Goal: Information Seeking & Learning: Learn about a topic

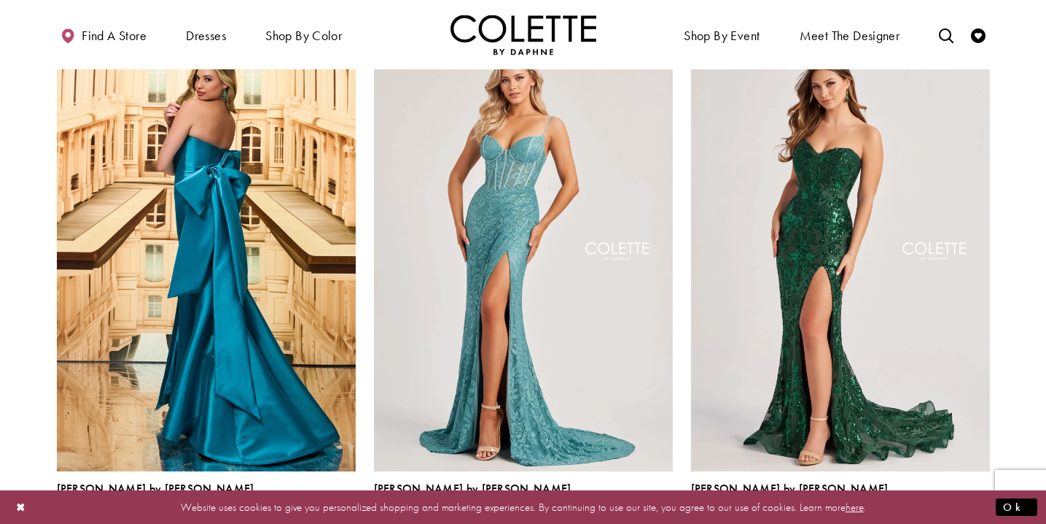
scroll to position [379, 0]
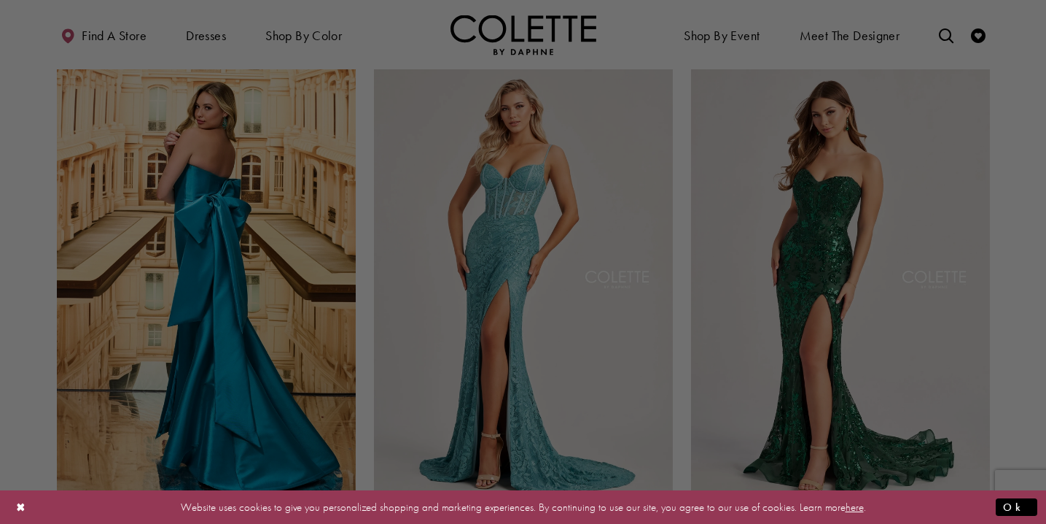
click at [680, 142] on div at bounding box center [528, 264] width 1057 height 529
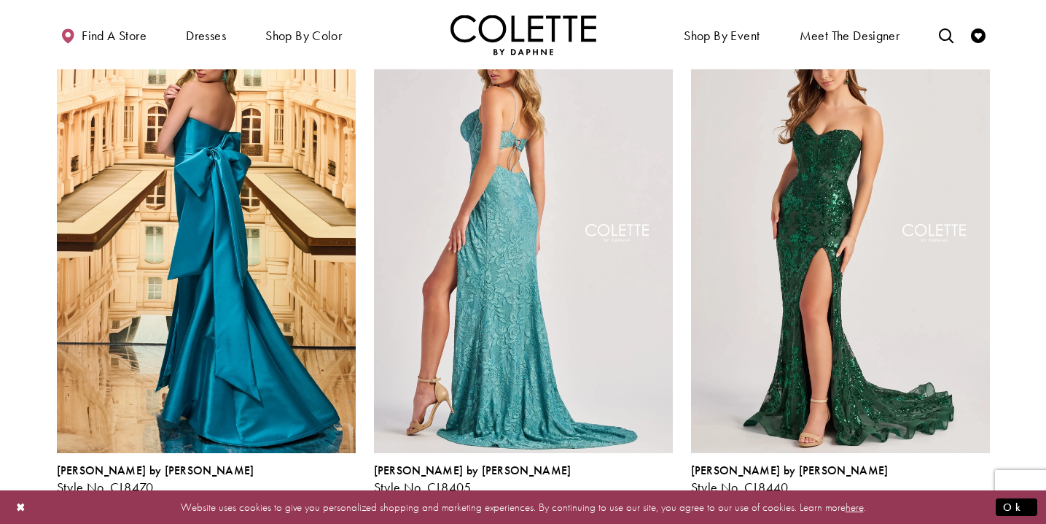
scroll to position [443, 0]
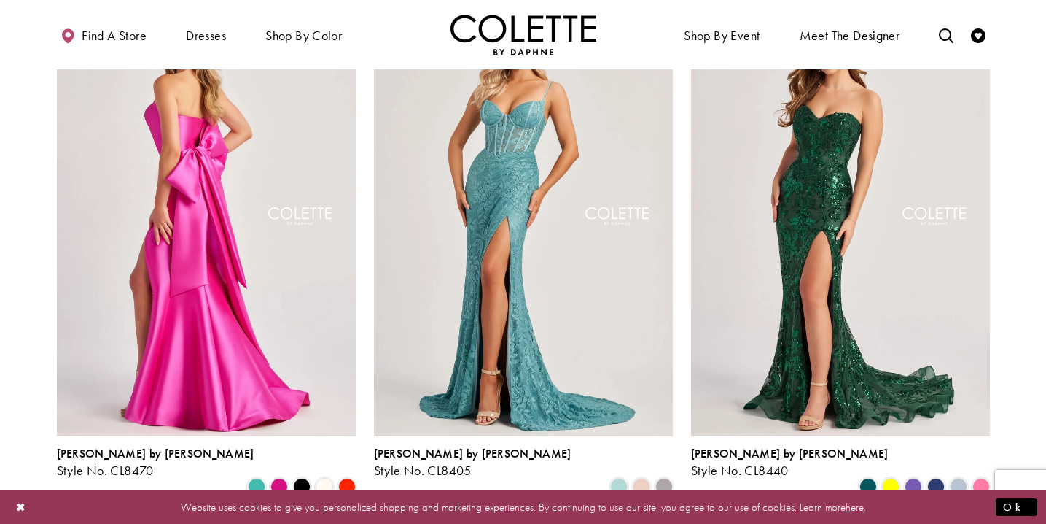
click at [205, 279] on img "Visit Colette by Daphne Style No. CL8470 Page" at bounding box center [206, 218] width 299 height 435
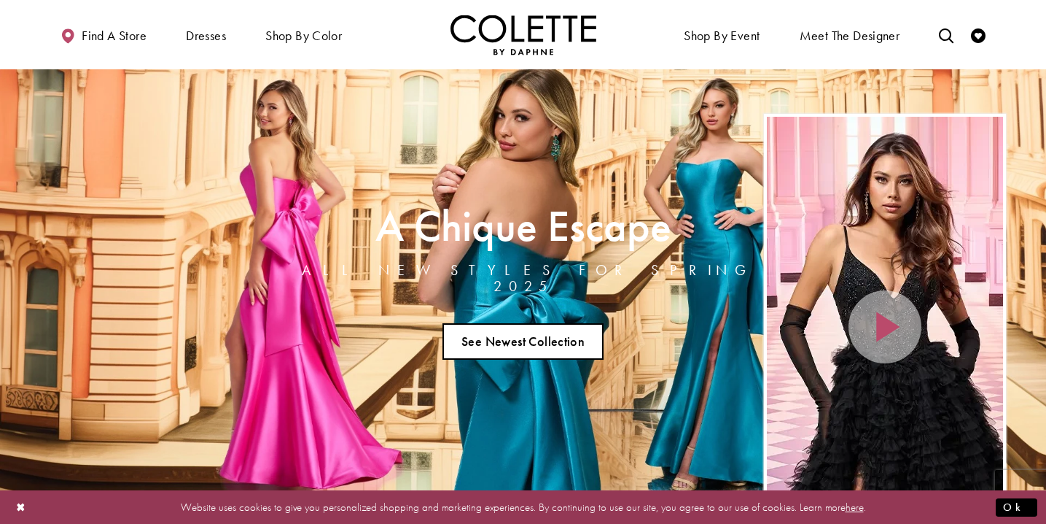
click at [494, 345] on link "See Newest Collection" at bounding box center [524, 341] width 162 height 36
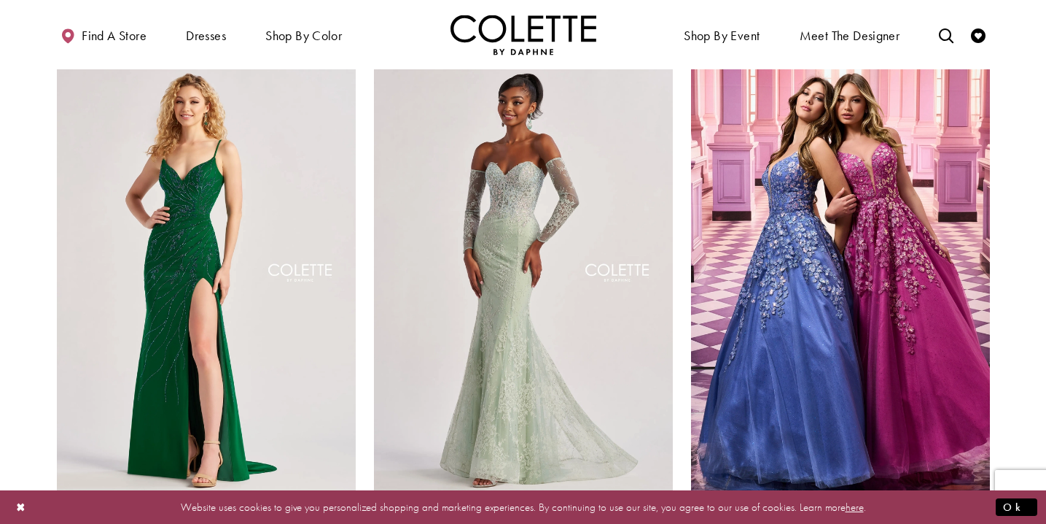
scroll to position [1462, 0]
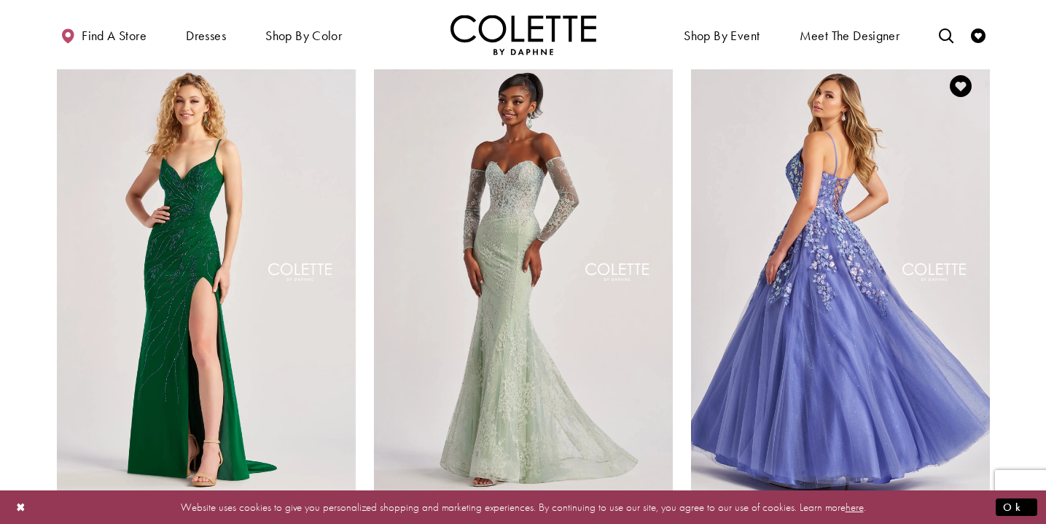
click at [836, 360] on img "Visit Colette by Daphne Style No. CL8420 Page" at bounding box center [840, 274] width 299 height 435
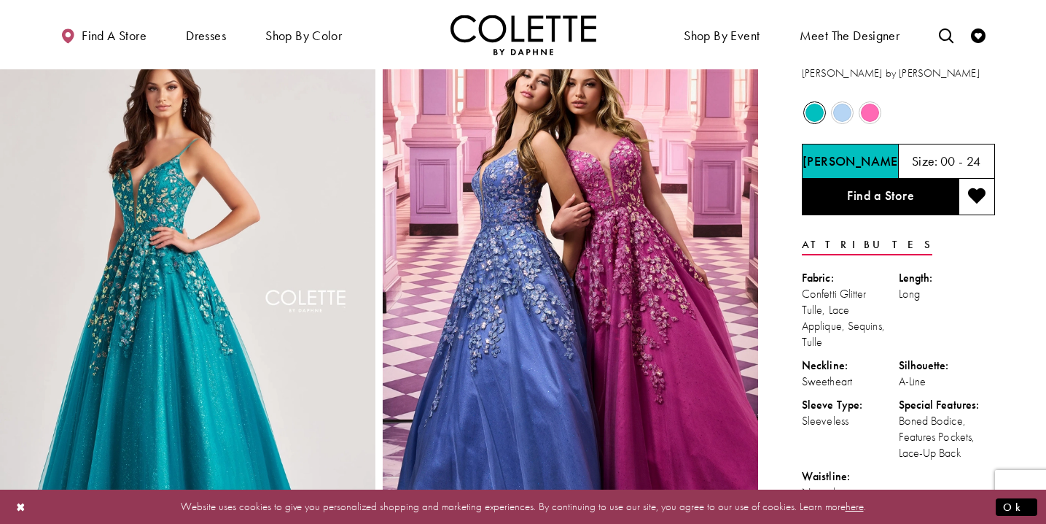
scroll to position [36, 0]
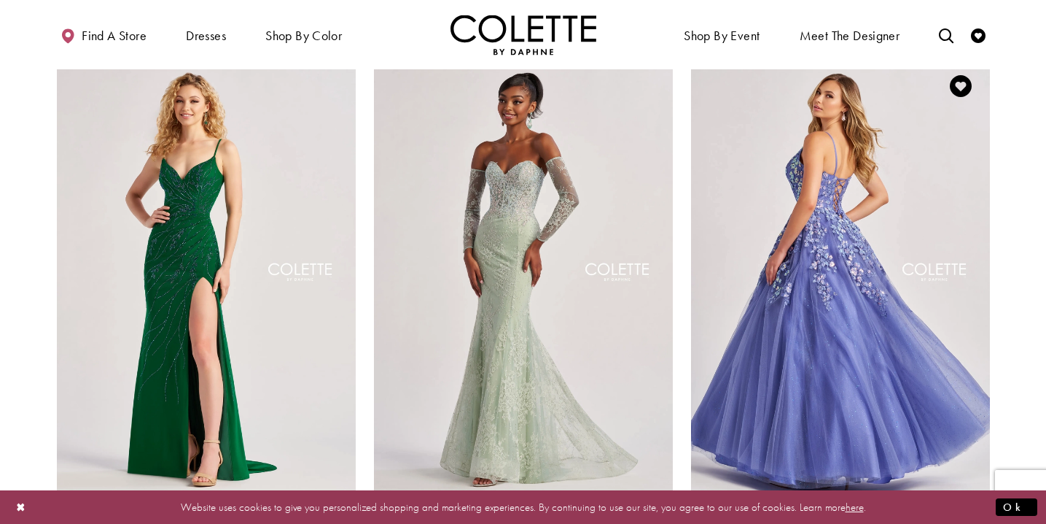
click at [843, 318] on img "Visit Colette by Daphne Style No. CL8420 Page" at bounding box center [840, 274] width 299 height 435
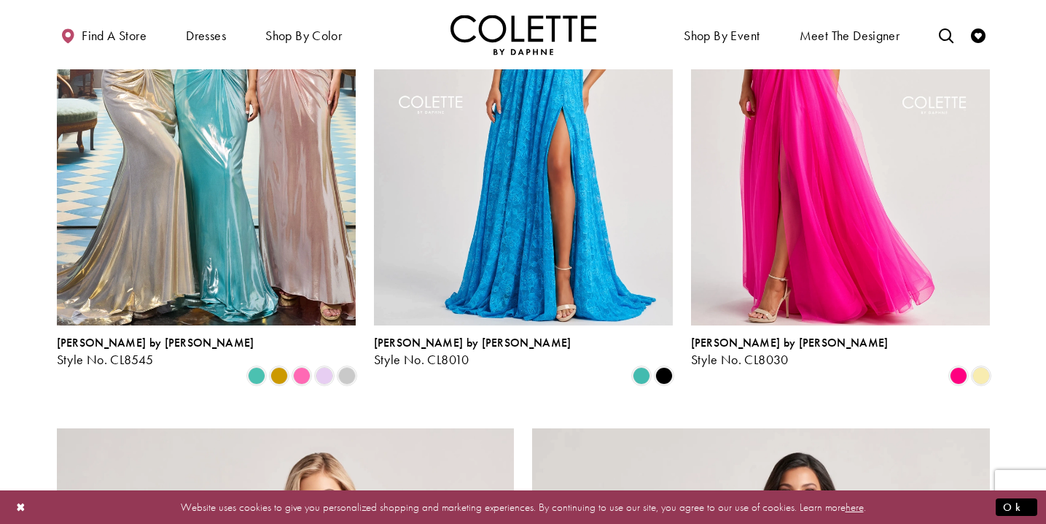
scroll to position [2063, 0]
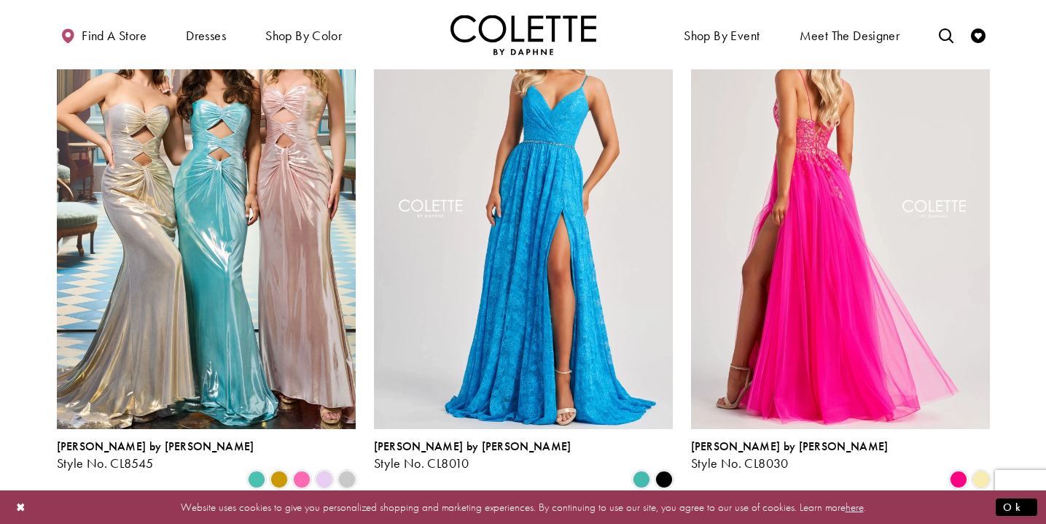
click at [796, 250] on img "Visit Colette by Daphne Style No. CL8030 Page" at bounding box center [840, 210] width 299 height 435
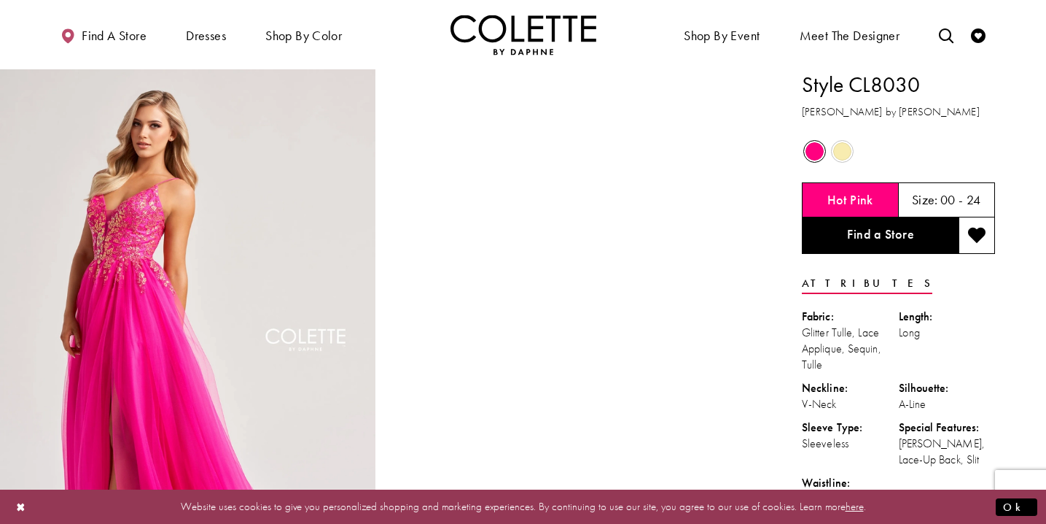
click at [846, 152] on span "Product color controls state depends on size chosen" at bounding box center [842, 151] width 18 height 18
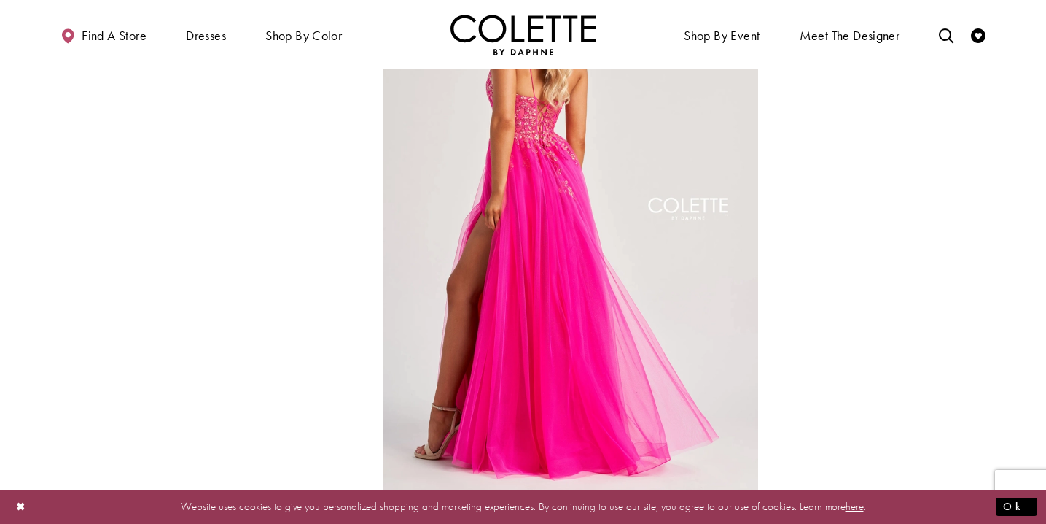
scroll to position [660, 0]
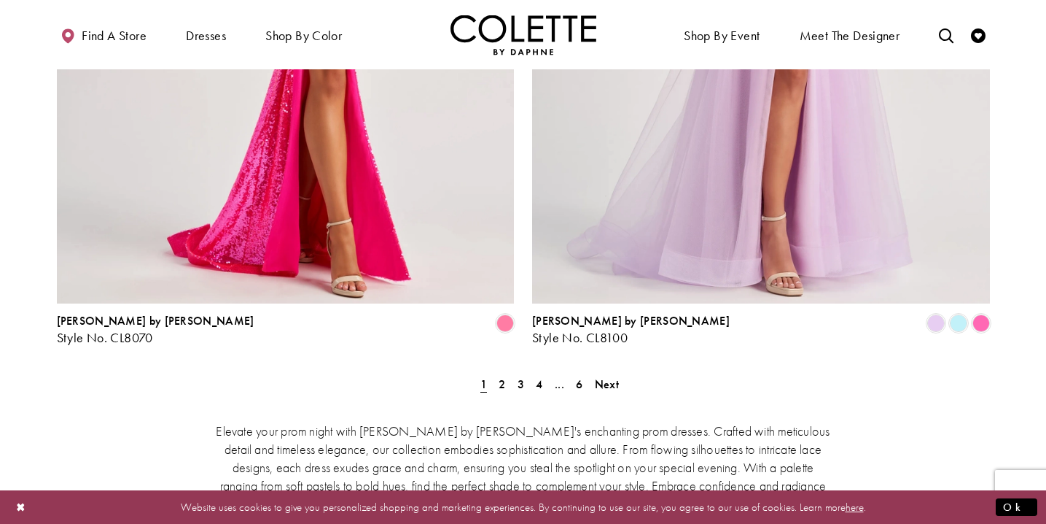
scroll to position [2955, 0]
click at [495, 374] on link "2" at bounding box center [501, 384] width 15 height 21
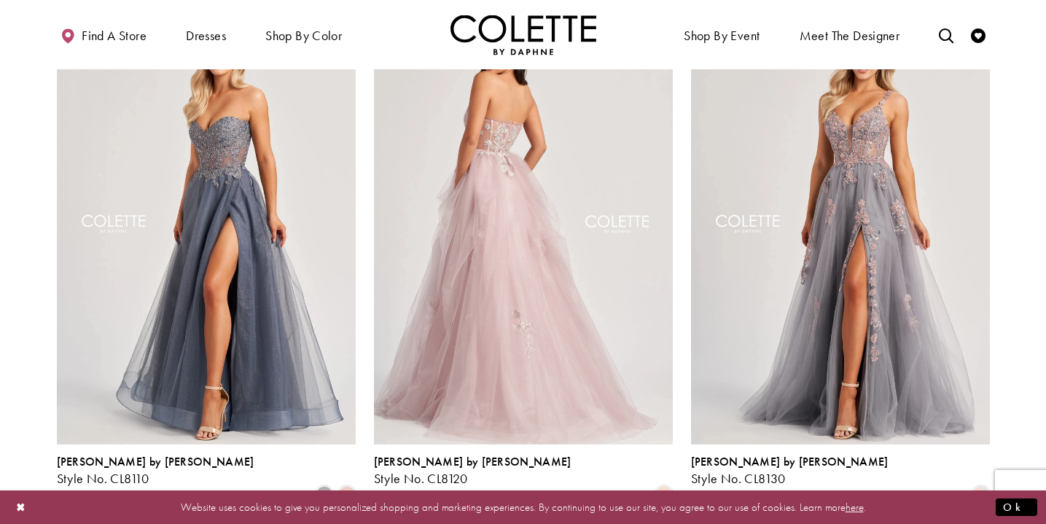
scroll to position [425, 0]
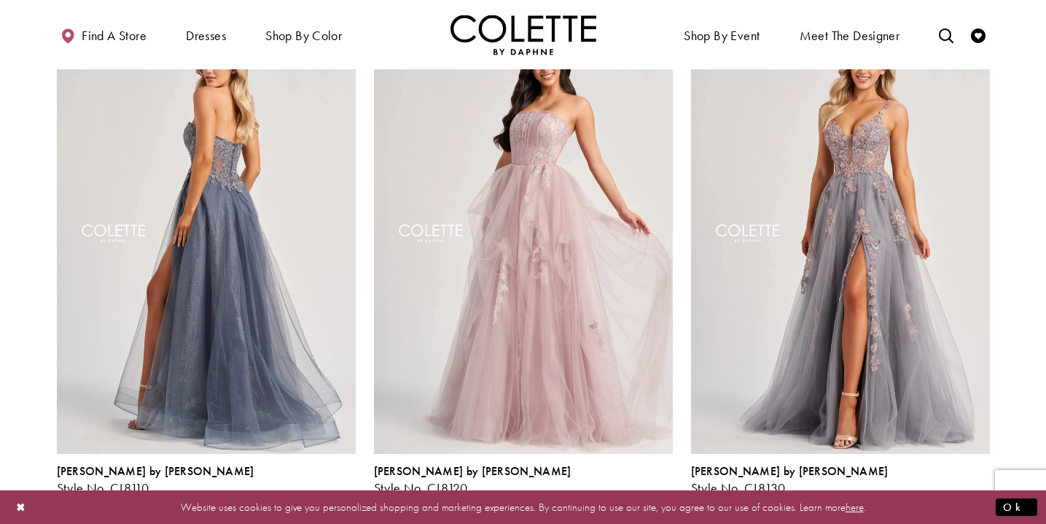
click at [237, 312] on img "Visit Colette by Daphne Style No. CL8110 Page" at bounding box center [206, 235] width 299 height 435
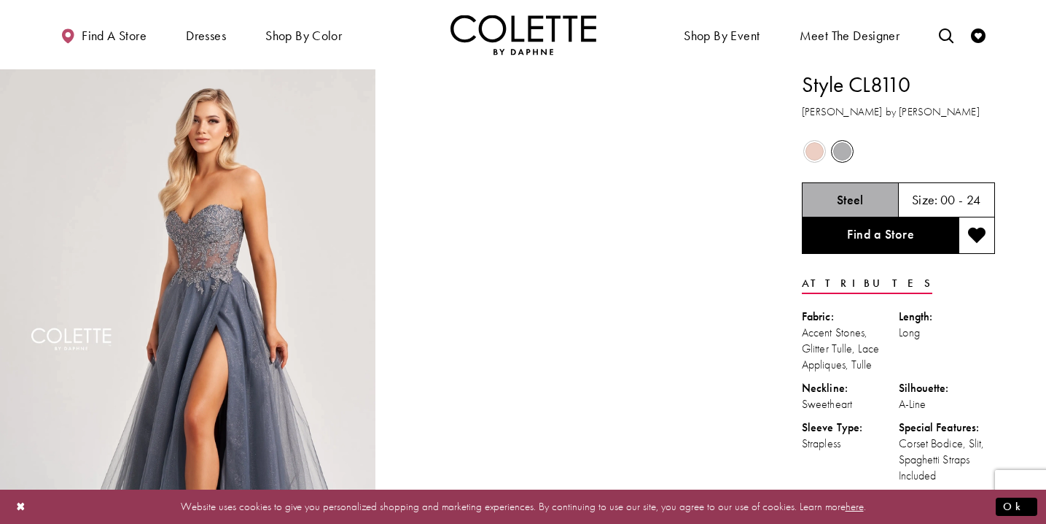
click at [820, 144] on span "Product color controls state depends on size chosen" at bounding box center [815, 151] width 18 height 18
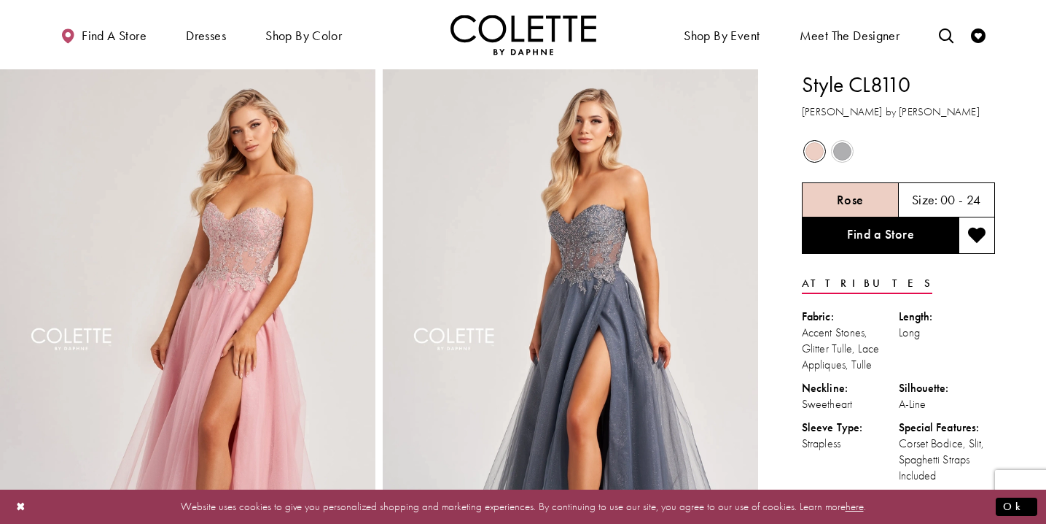
click at [850, 151] on span "Product color controls state depends on size chosen" at bounding box center [842, 151] width 18 height 18
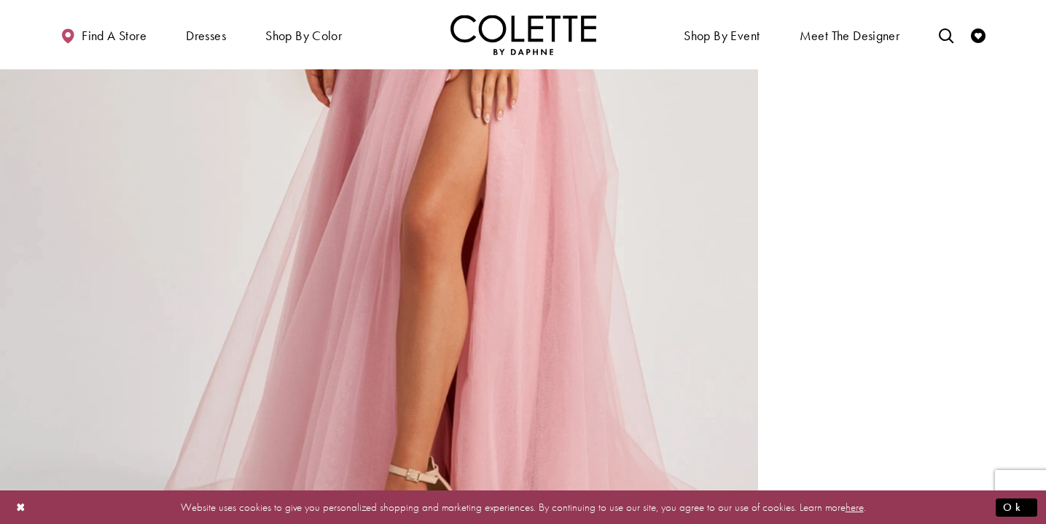
scroll to position [2059, 0]
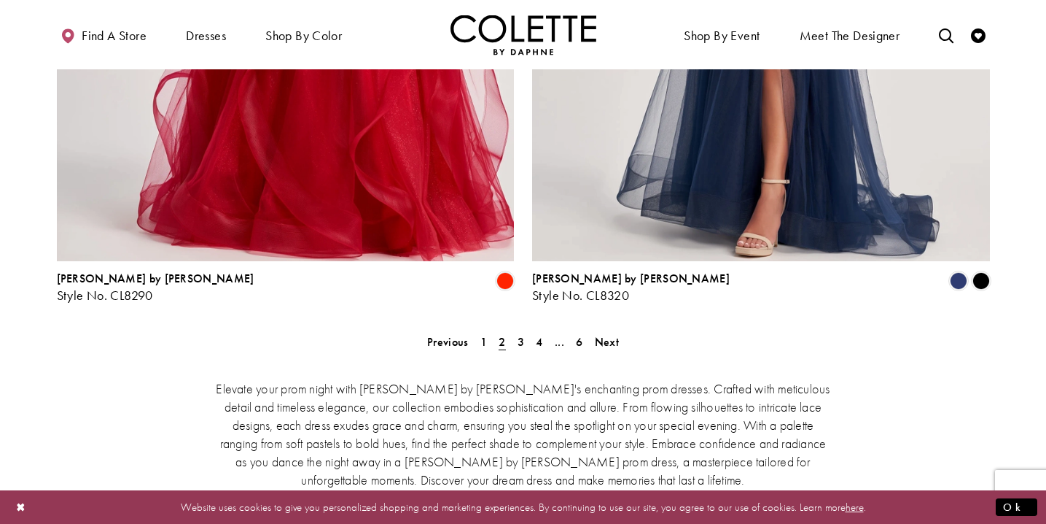
scroll to position [2996, 0]
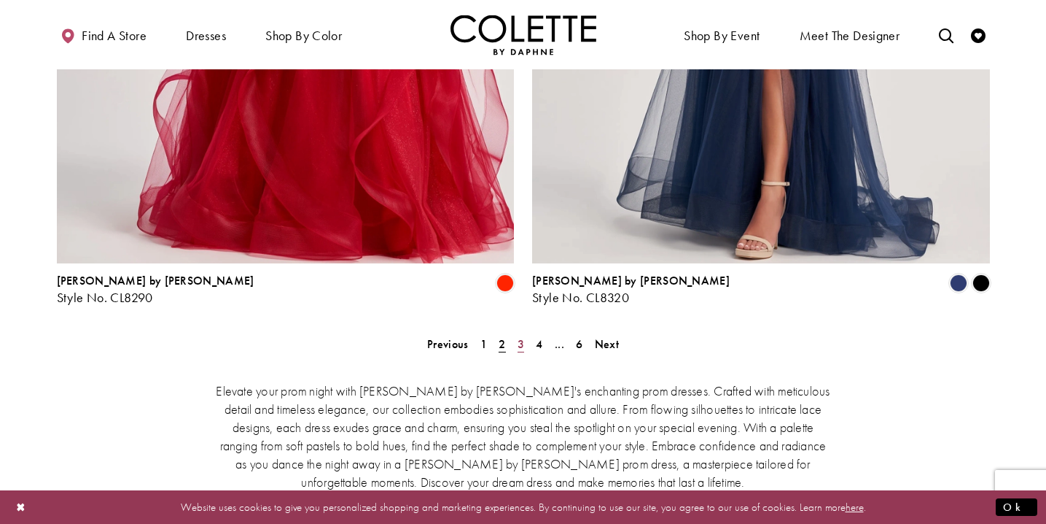
click at [521, 336] on span "3" at bounding box center [521, 343] width 7 height 15
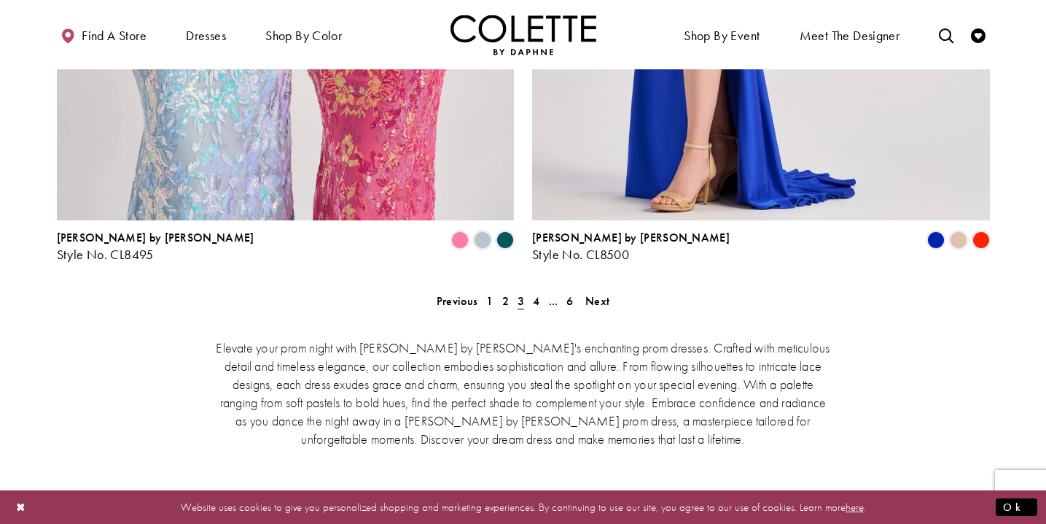
scroll to position [3043, 0]
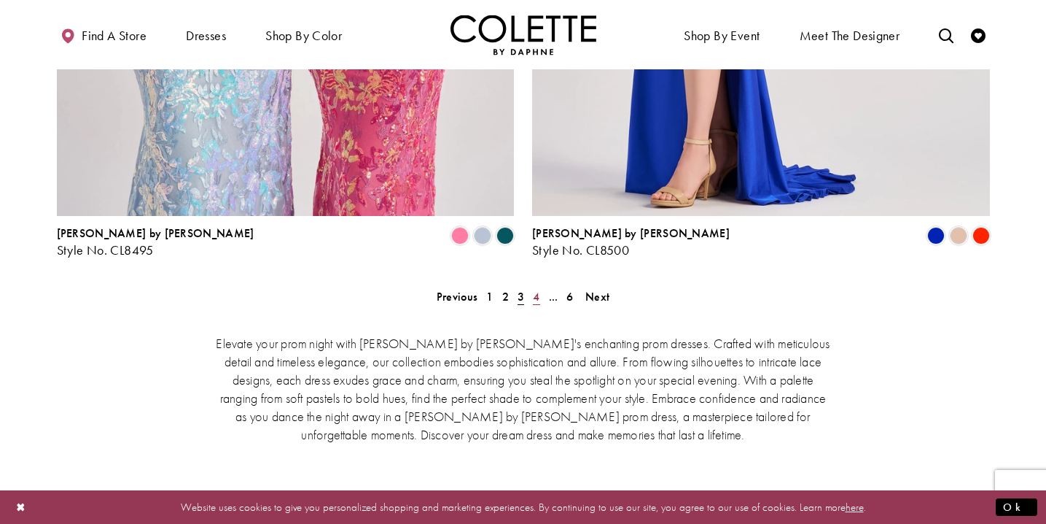
click at [539, 289] on span "4" at bounding box center [536, 296] width 7 height 15
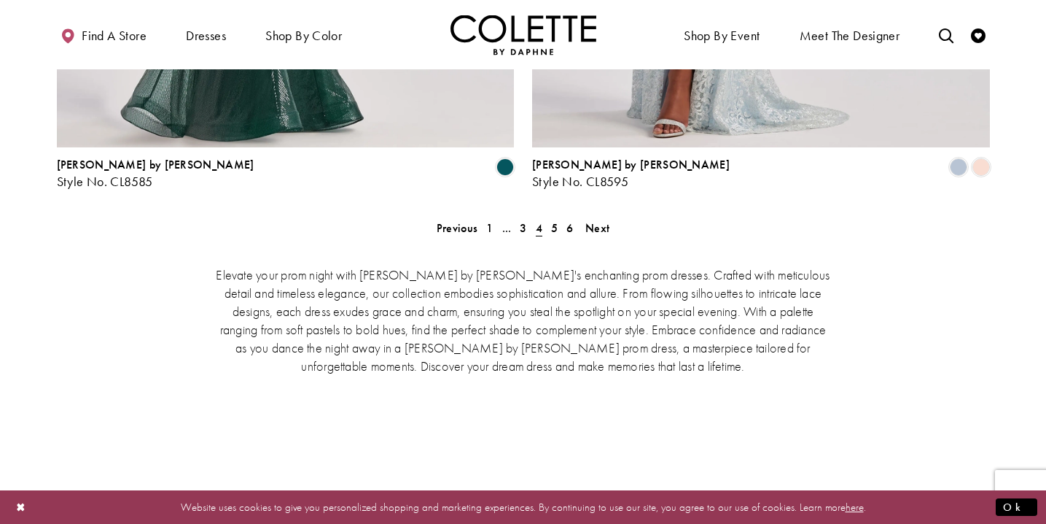
scroll to position [3106, 0]
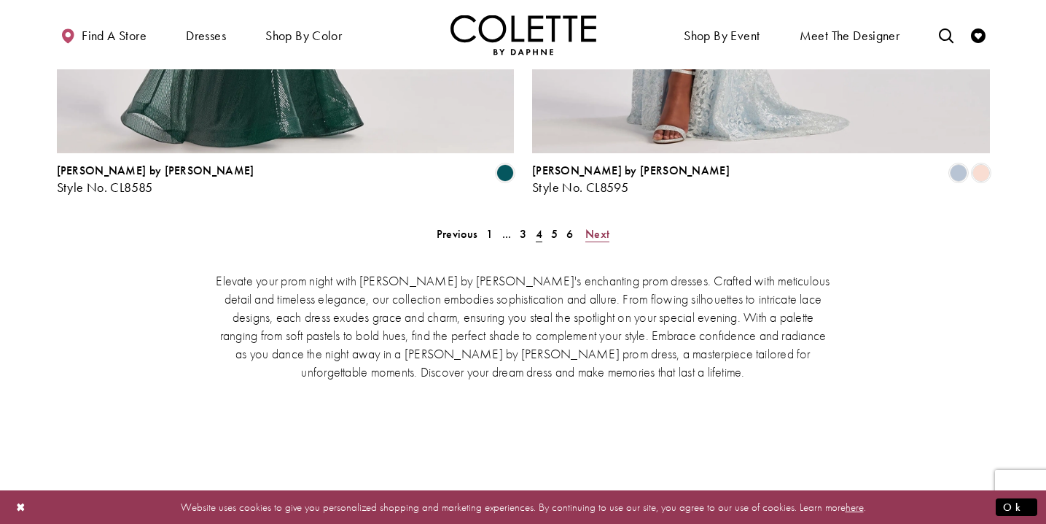
click at [596, 226] on span "Next" at bounding box center [597, 233] width 24 height 15
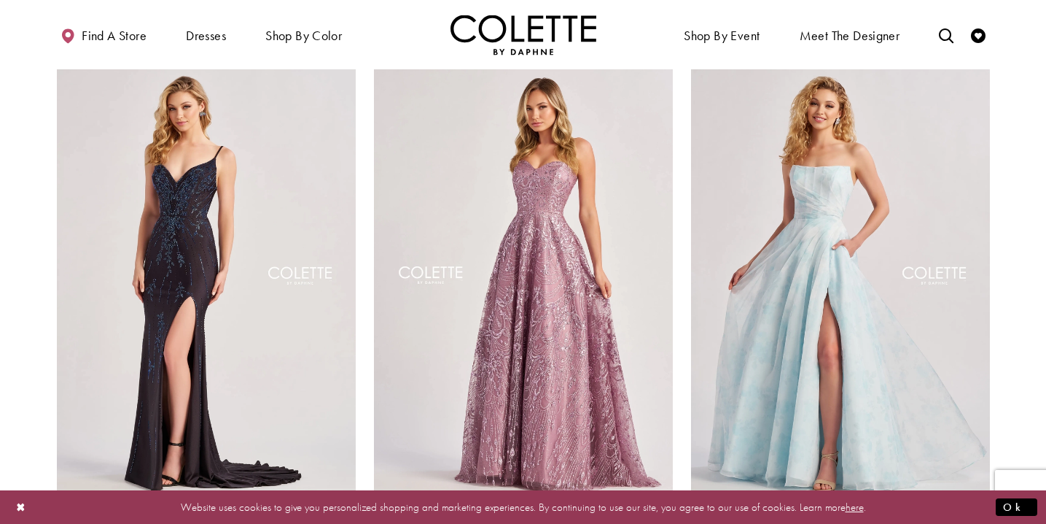
scroll to position [923, 0]
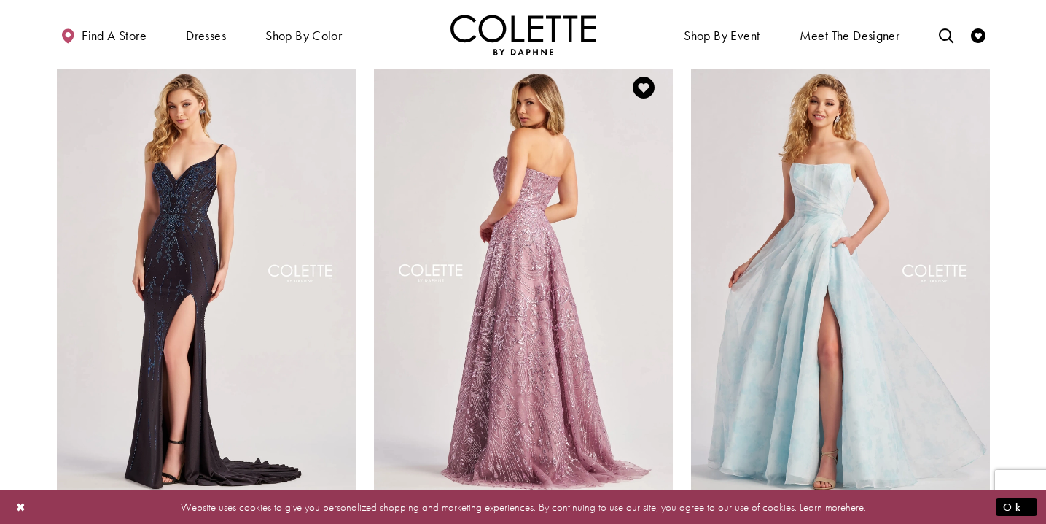
click at [576, 316] on img "Visit Colette by Daphne Style No. CL8625 Page" at bounding box center [523, 275] width 299 height 435
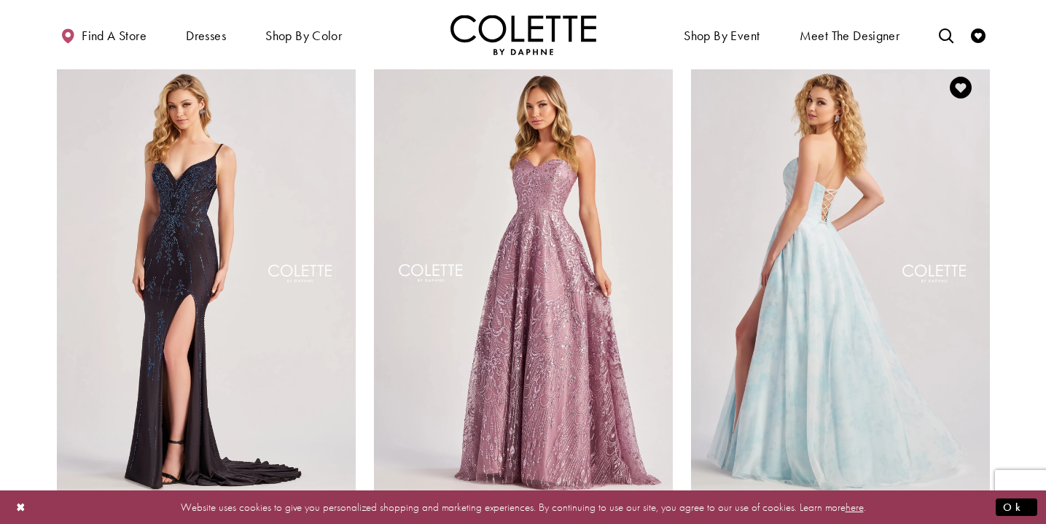
click at [818, 421] on img "Visit Colette by Daphne Style No. CL8635 Page" at bounding box center [840, 275] width 299 height 435
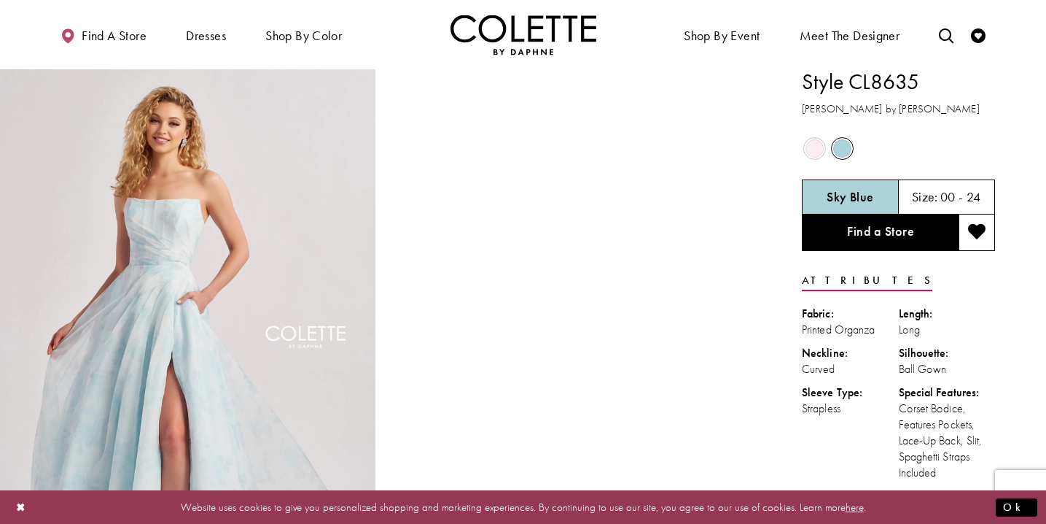
scroll to position [6, 0]
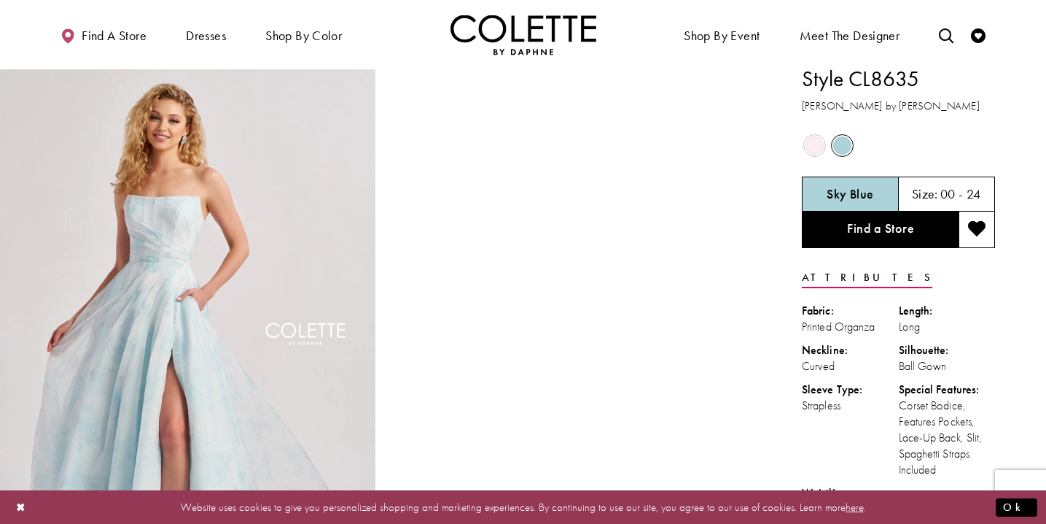
click at [812, 146] on span "Product color controls state depends on size chosen" at bounding box center [815, 145] width 18 height 18
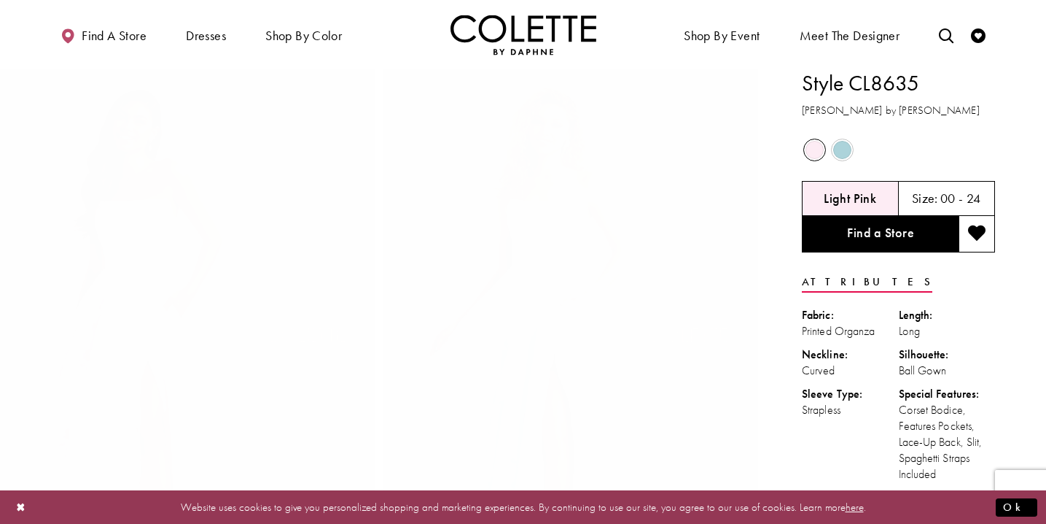
scroll to position [0, 0]
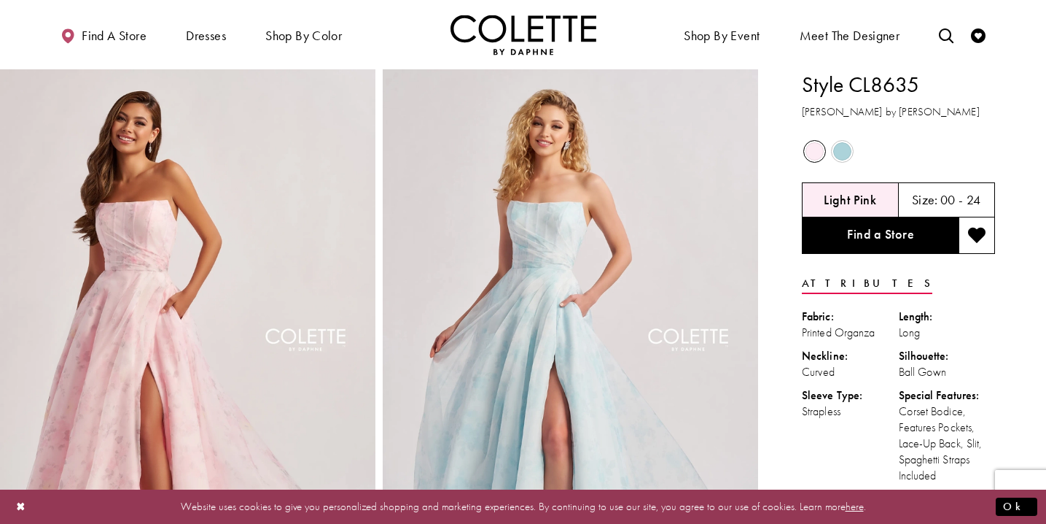
click at [849, 153] on span "Product color controls state depends on size chosen" at bounding box center [842, 151] width 18 height 18
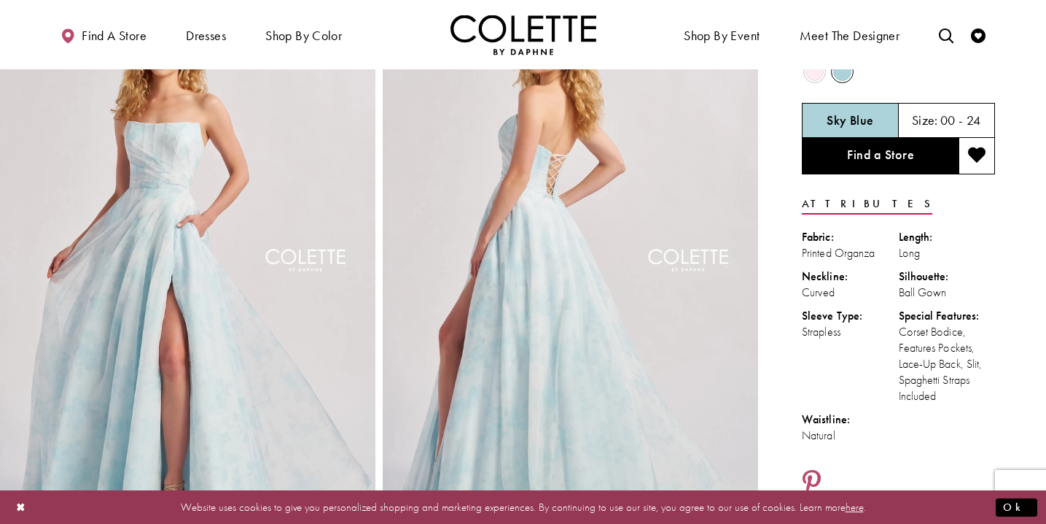
scroll to position [74, 0]
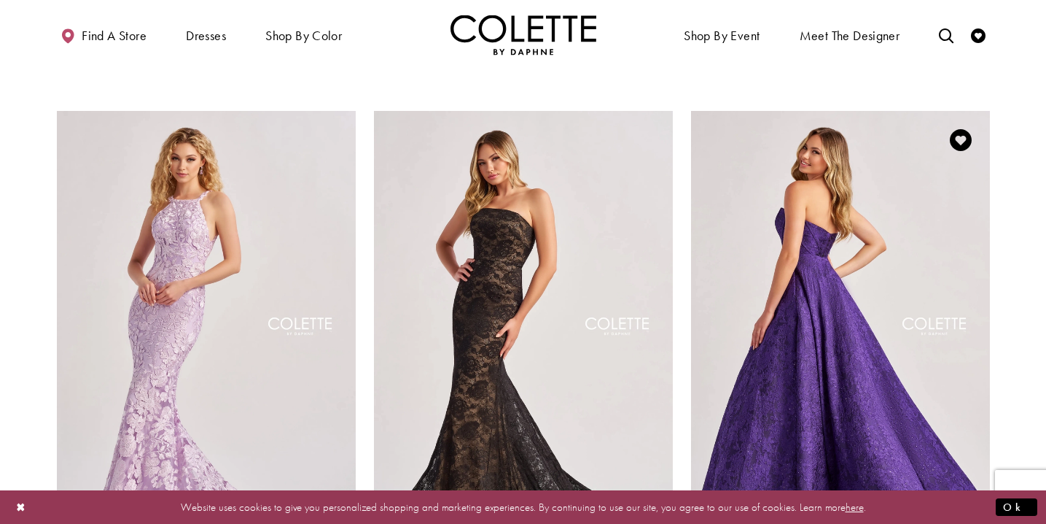
scroll to position [1946, 0]
click at [844, 329] on img "Visit Colette by Daphne Style No. CL8675 Page" at bounding box center [840, 327] width 299 height 435
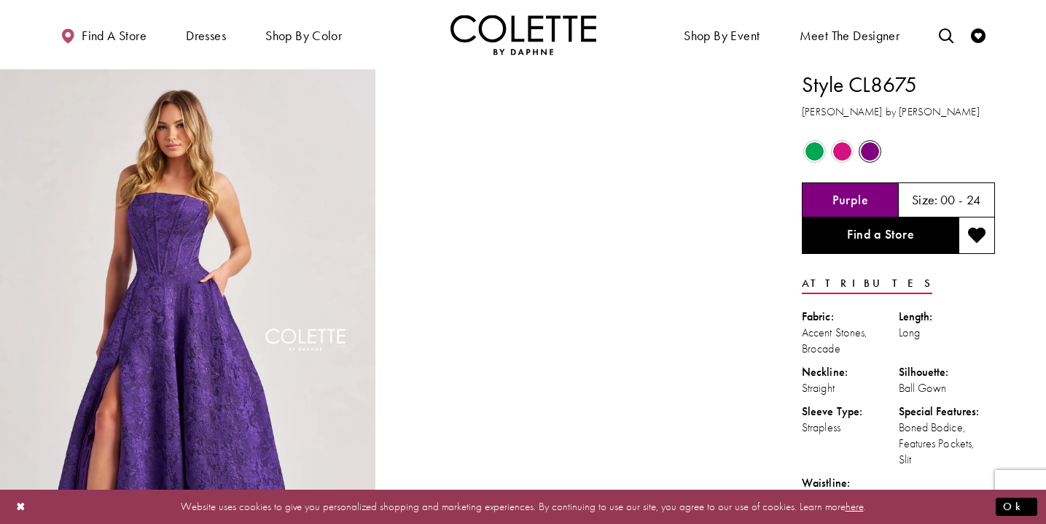
click at [818, 147] on span "Product color controls state depends on size chosen" at bounding box center [815, 151] width 18 height 18
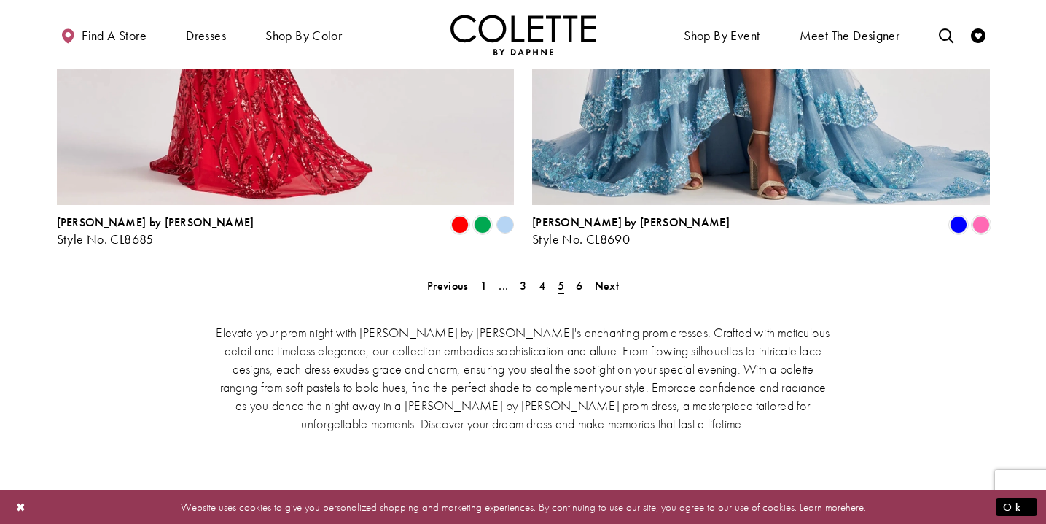
scroll to position [2916, 0]
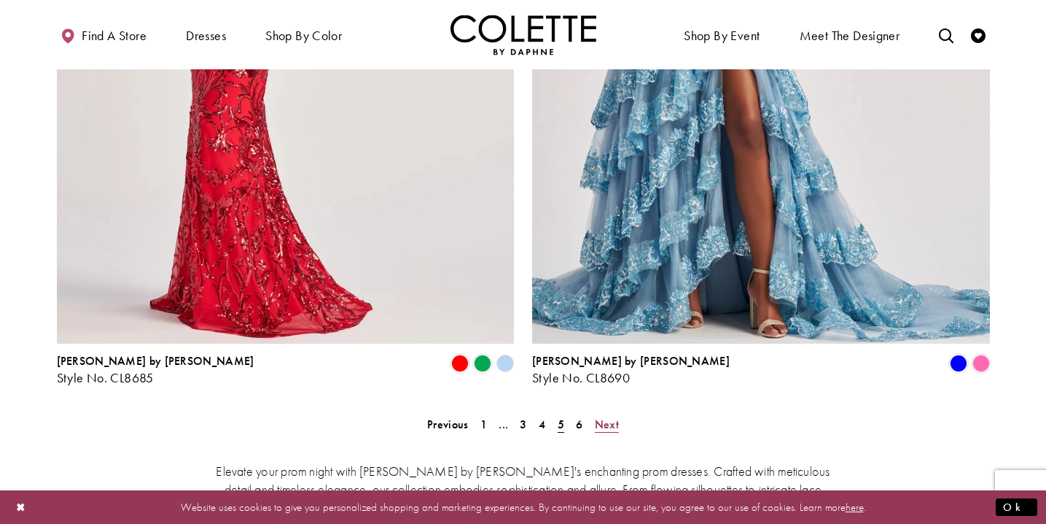
click at [603, 416] on span "Next" at bounding box center [607, 423] width 24 height 15
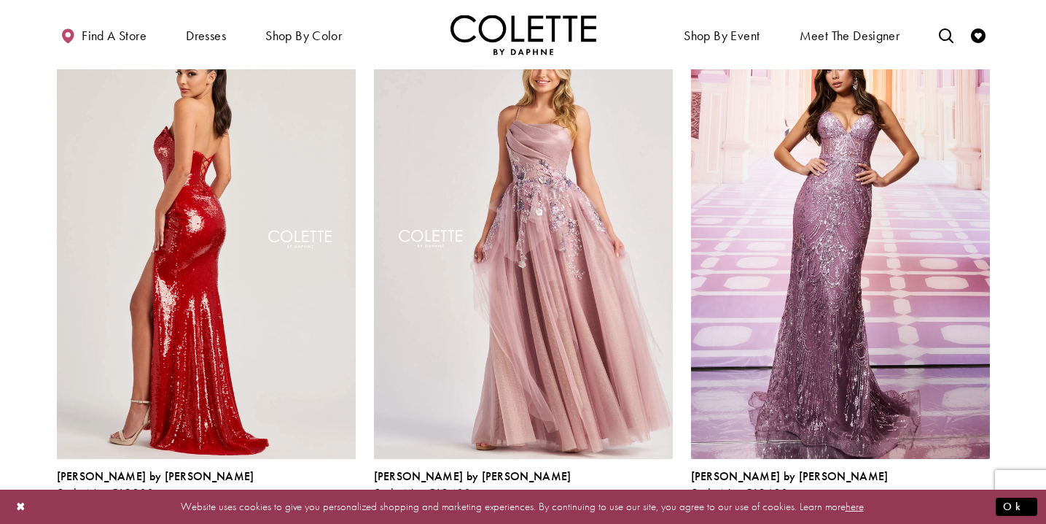
scroll to position [1482, 0]
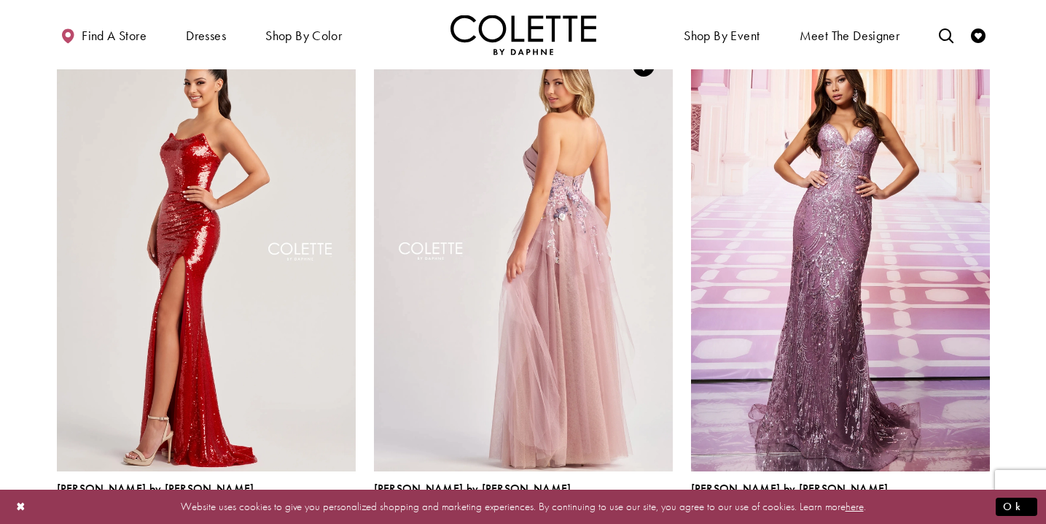
click at [516, 359] on img "Visit Colette by Daphne Style No. CL8400 Page" at bounding box center [523, 253] width 299 height 435
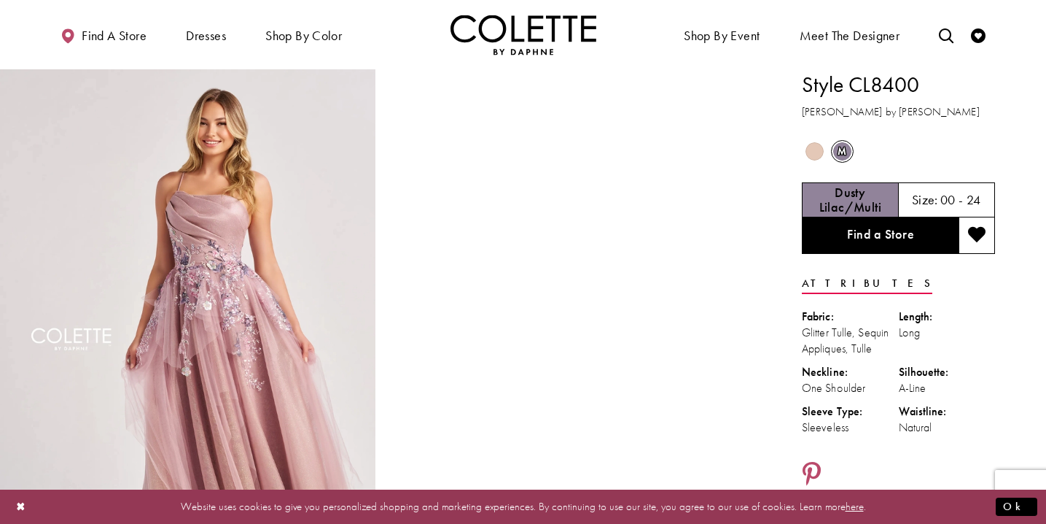
scroll to position [4, 0]
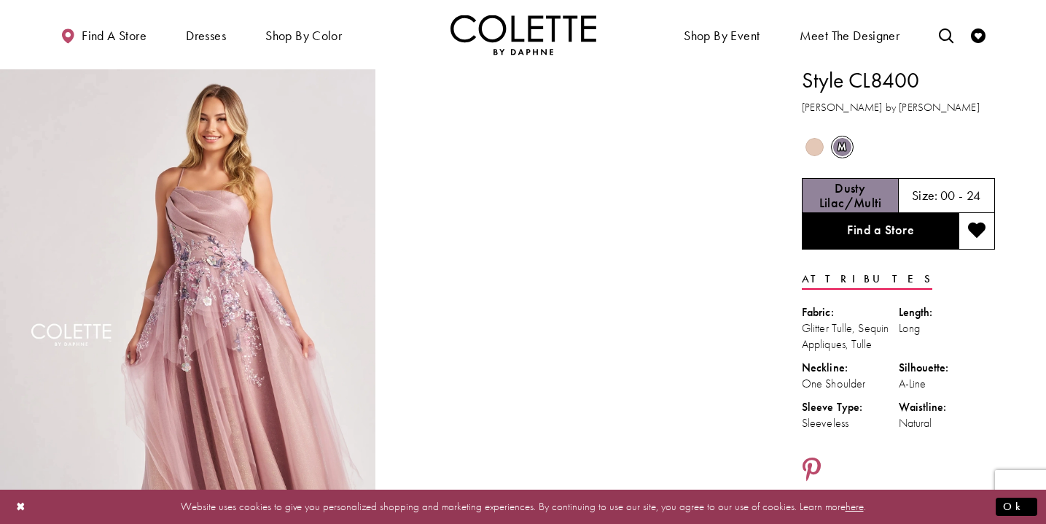
click at [847, 146] on span "m" at bounding box center [842, 147] width 18 height 18
click at [815, 147] on span "Product color controls state depends on size chosen" at bounding box center [815, 147] width 18 height 18
click at [842, 141] on span "m" at bounding box center [842, 147] width 18 height 18
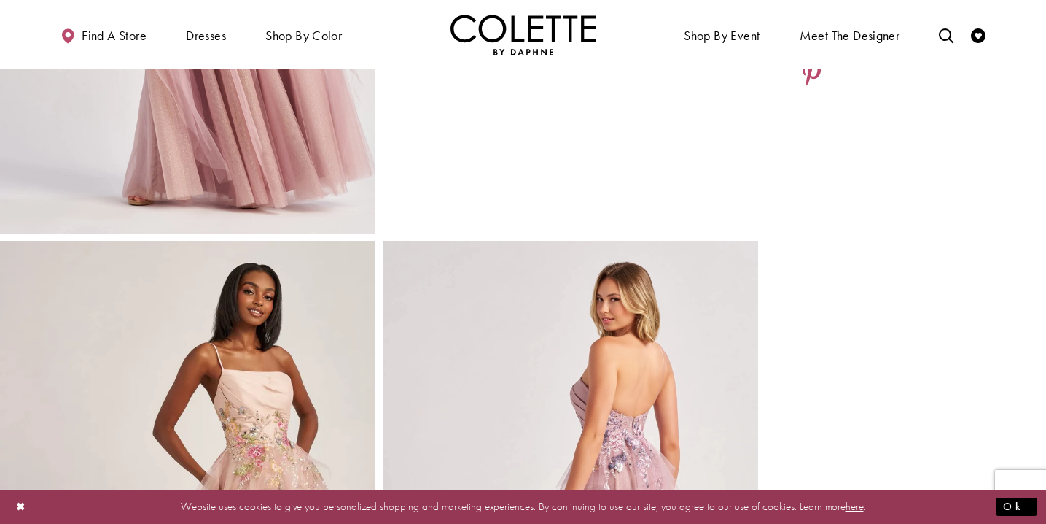
scroll to position [436, 0]
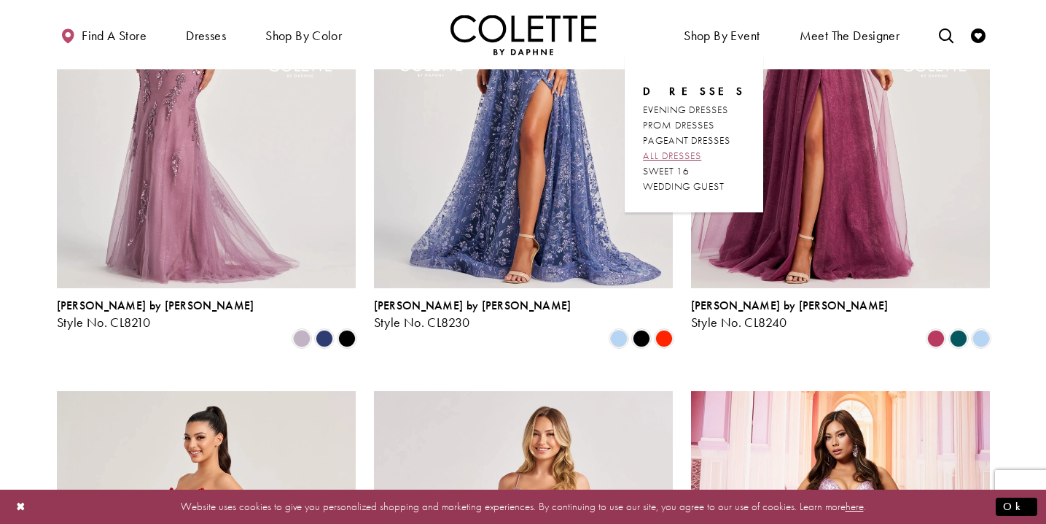
scroll to position [1127, 0]
click at [683, 187] on span "WEDDING GUEST" at bounding box center [683, 185] width 81 height 13
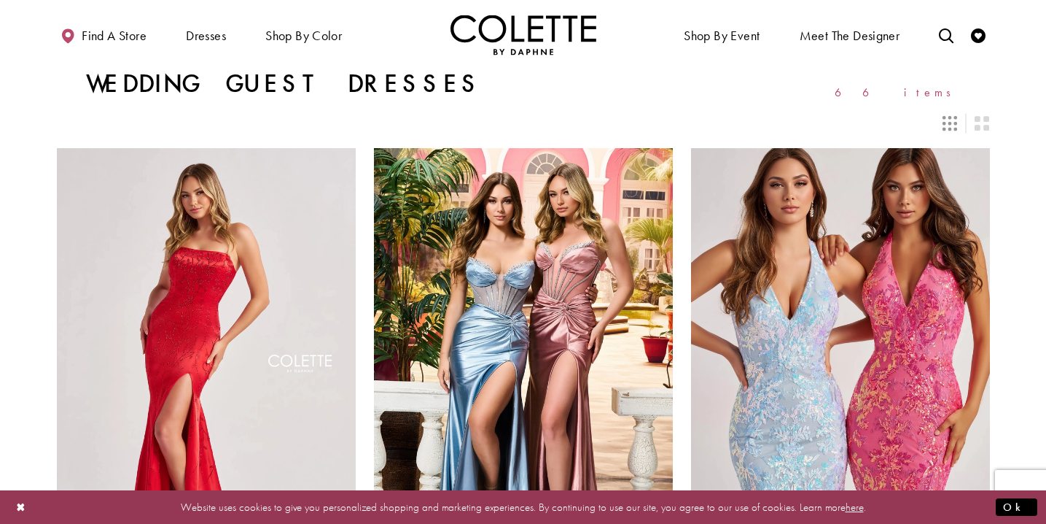
click at [523, 36] on img "Visit Home Page" at bounding box center [524, 35] width 146 height 40
